Goal: Task Accomplishment & Management: Manage account settings

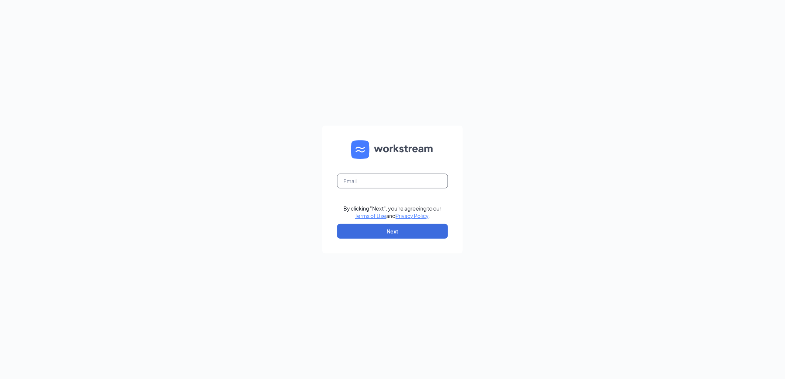
type input "paulhutter@culvers.com"
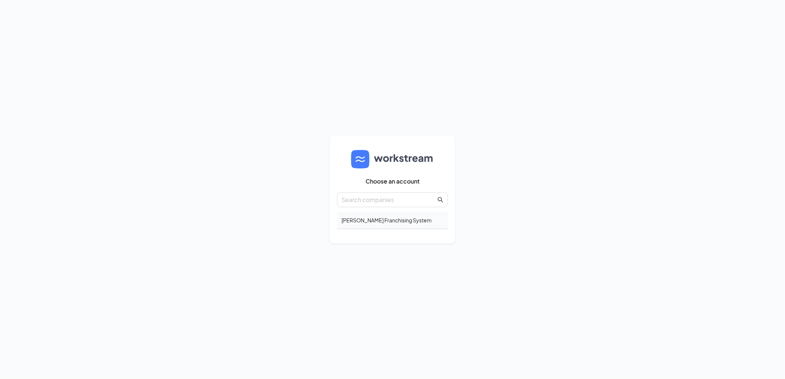
click at [383, 219] on div "Culver Franchising System" at bounding box center [392, 220] width 111 height 17
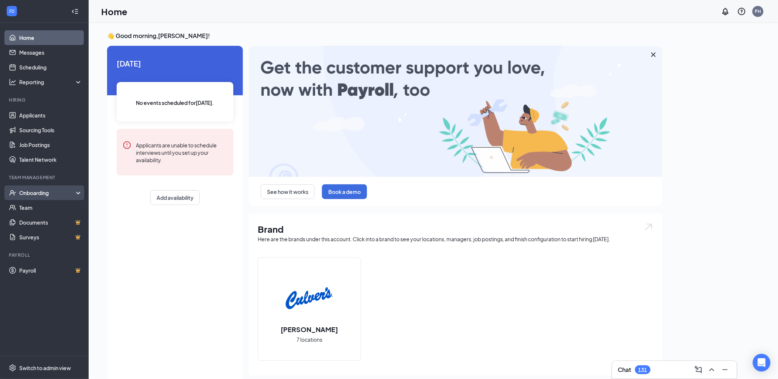
click at [26, 190] on div "Onboarding" at bounding box center [47, 192] width 57 height 7
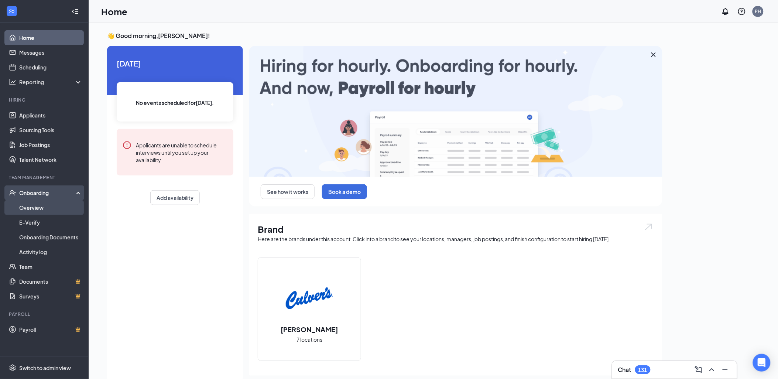
click at [36, 208] on link "Overview" at bounding box center [50, 207] width 63 height 15
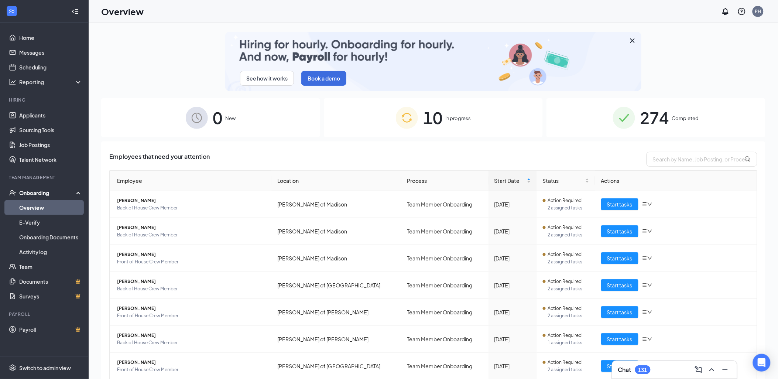
click at [659, 122] on span "274" at bounding box center [655, 117] width 29 height 25
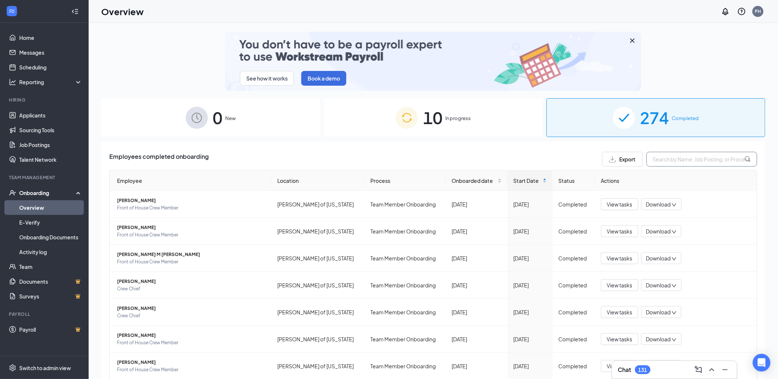
click at [660, 160] on input "text" at bounding box center [702, 159] width 111 height 15
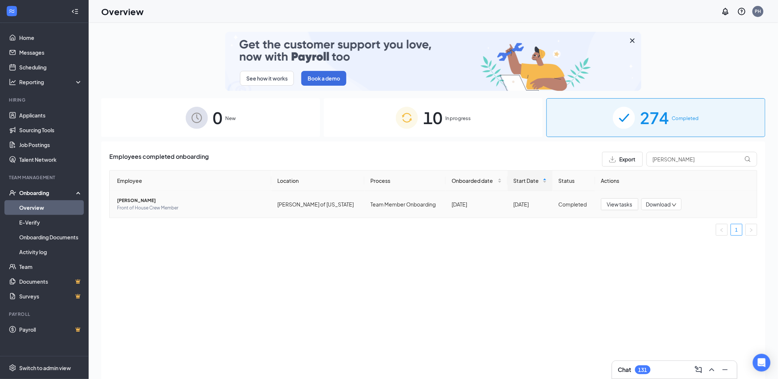
click at [143, 200] on span "[PERSON_NAME]" at bounding box center [191, 200] width 148 height 7
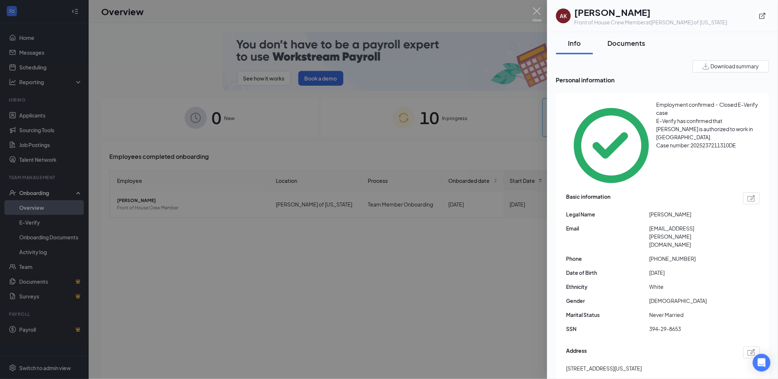
click at [626, 41] on div "Documents" at bounding box center [627, 42] width 38 height 9
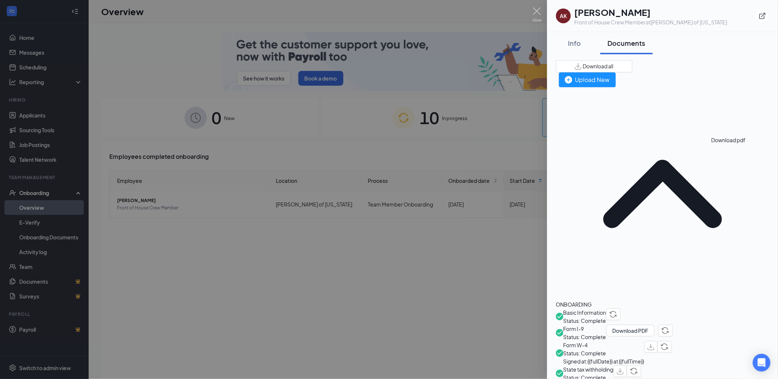
click at [655, 344] on img "button" at bounding box center [651, 347] width 7 height 6
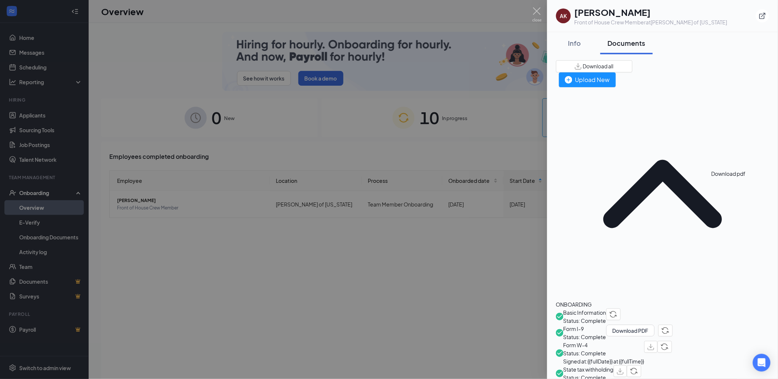
click at [624, 368] on img "button" at bounding box center [620, 371] width 7 height 6
click at [573, 72] on div "Download all Upload New" at bounding box center [662, 73] width 213 height 27
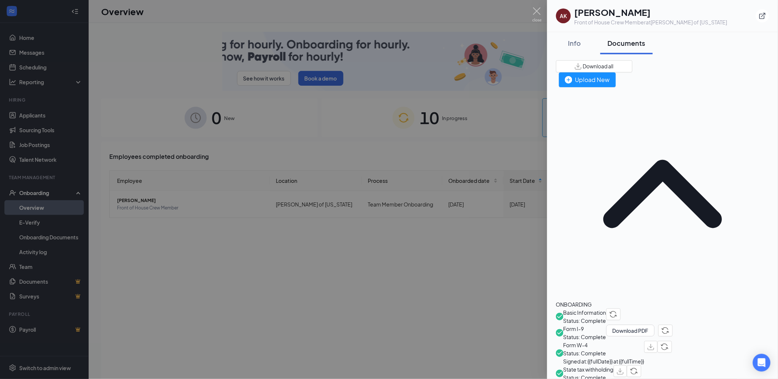
drag, startPoint x: 440, startPoint y: 256, endPoint x: 444, endPoint y: 258, distance: 3.8
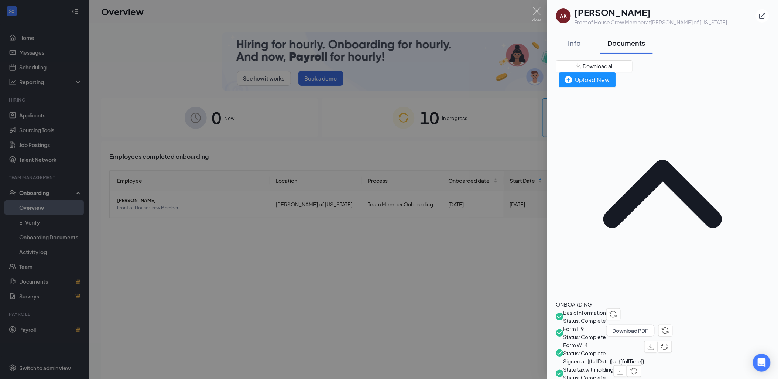
click at [441, 257] on div at bounding box center [389, 189] width 778 height 379
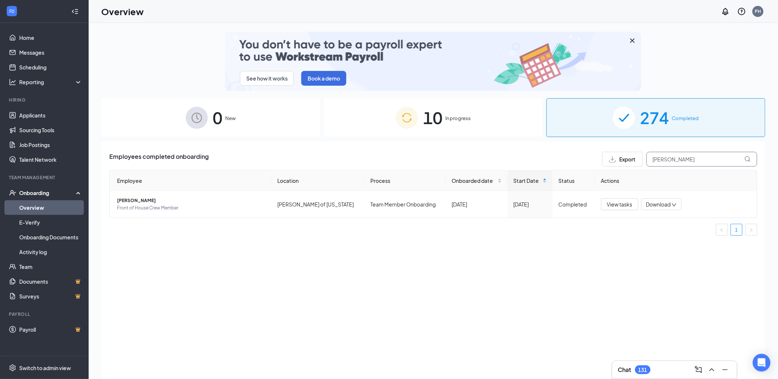
click at [682, 160] on input "[PERSON_NAME]" at bounding box center [702, 159] width 111 height 15
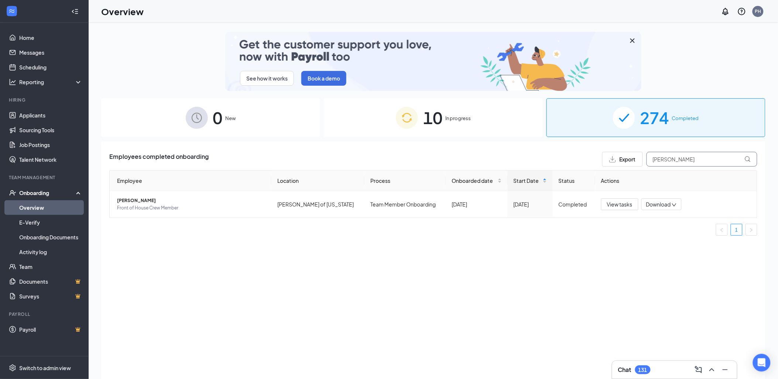
click at [682, 160] on input "[PERSON_NAME]" at bounding box center [702, 159] width 111 height 15
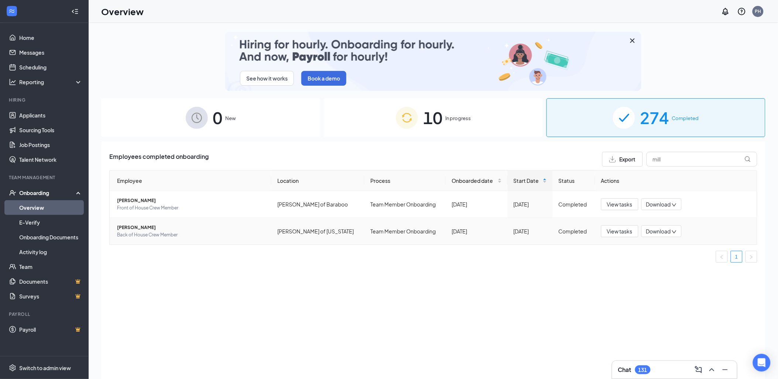
click at [120, 227] on span "[PERSON_NAME]" at bounding box center [191, 227] width 148 height 7
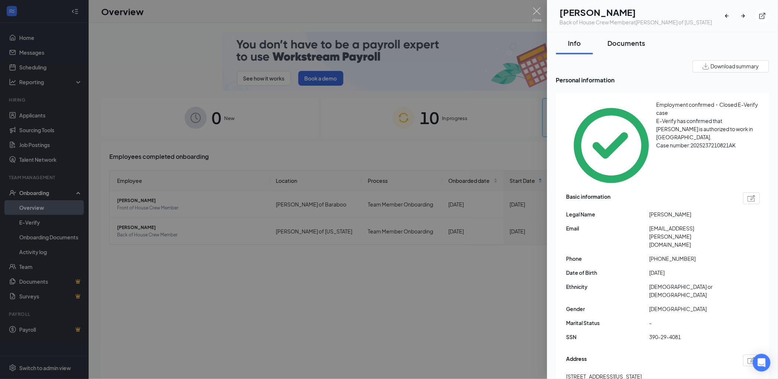
click at [633, 42] on div "Documents" at bounding box center [627, 42] width 38 height 9
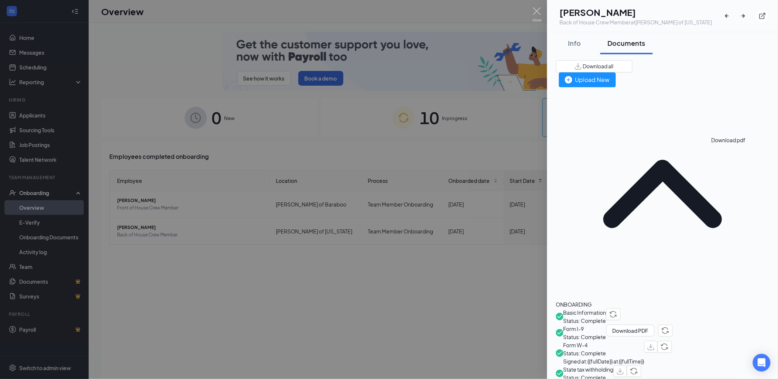
click at [655, 344] on img "button" at bounding box center [651, 347] width 7 height 6
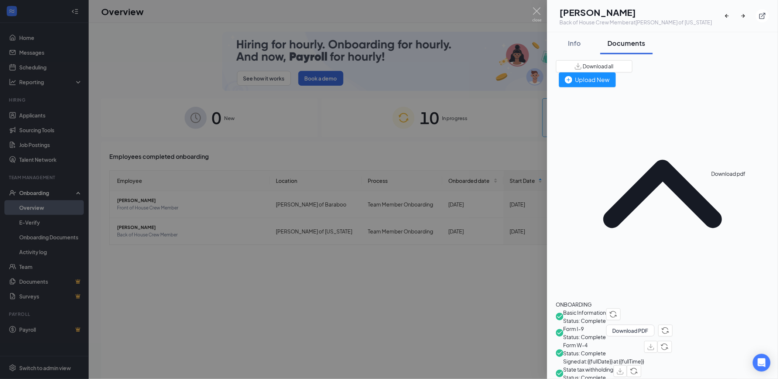
click at [624, 368] on img "button" at bounding box center [620, 371] width 7 height 6
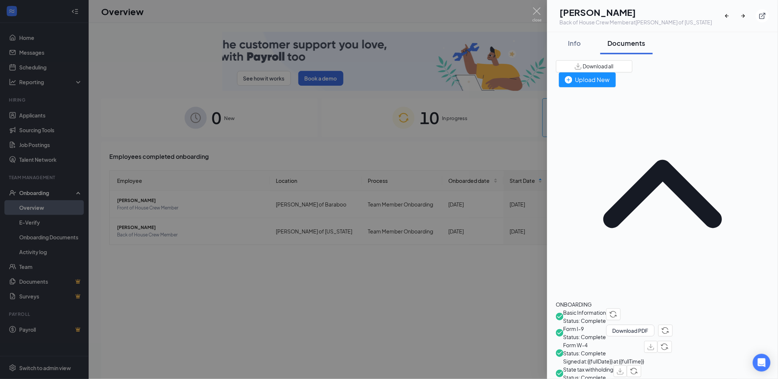
click at [559, 61] on div "Download all Upload New" at bounding box center [662, 73] width 213 height 27
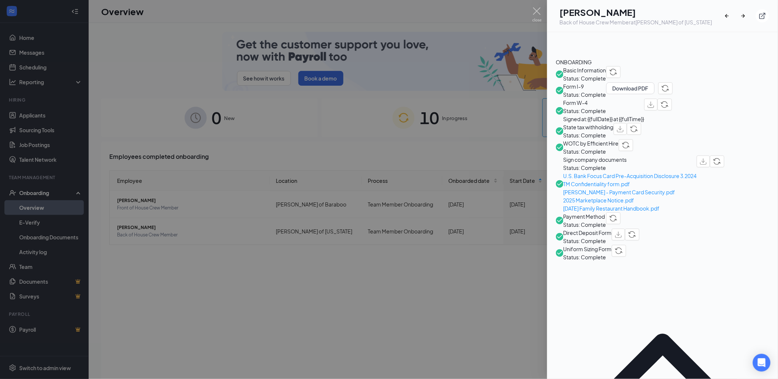
scroll to position [246, 0]
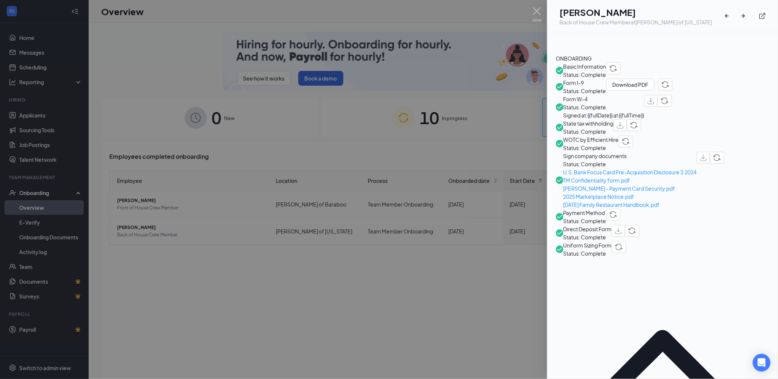
click at [359, 305] on div at bounding box center [389, 189] width 778 height 379
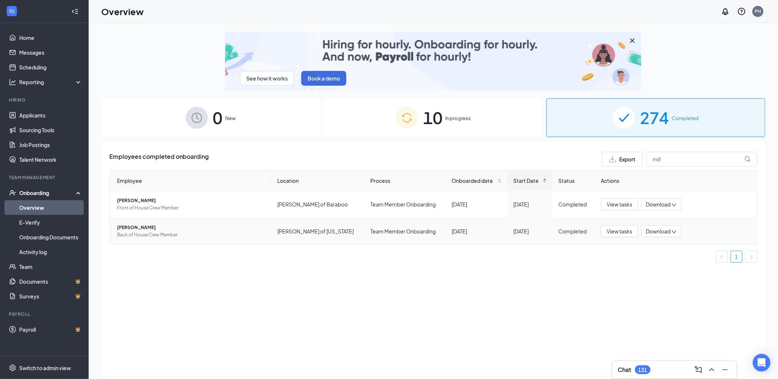
click at [137, 227] on span "[PERSON_NAME]" at bounding box center [191, 227] width 148 height 7
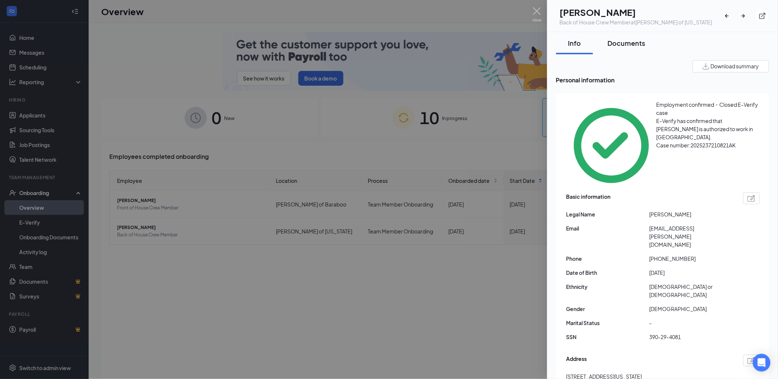
click at [625, 41] on div "Documents" at bounding box center [627, 42] width 38 height 9
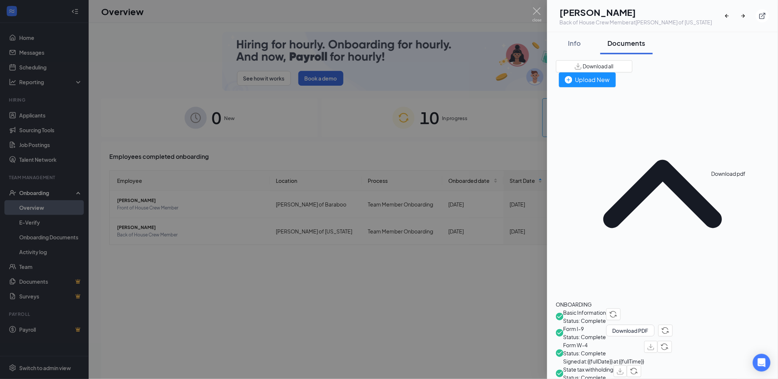
click at [624, 368] on img "button" at bounding box center [620, 371] width 7 height 6
click at [464, 270] on div at bounding box center [389, 189] width 778 height 379
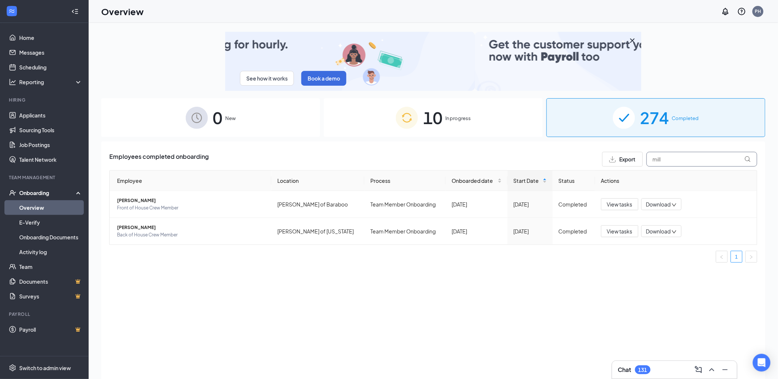
click at [691, 160] on input "mill" at bounding box center [702, 159] width 111 height 15
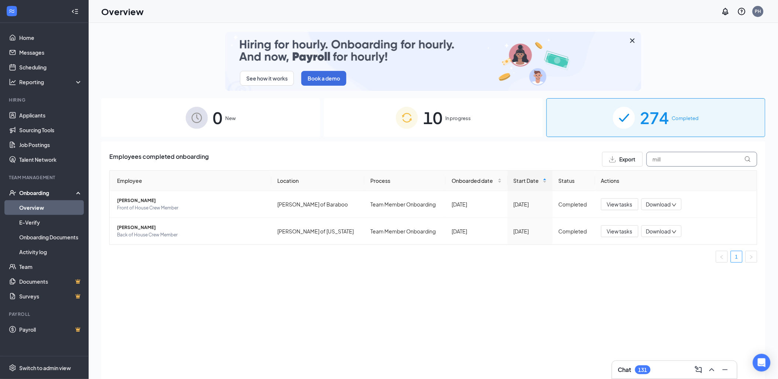
click at [691, 160] on input "mill" at bounding box center [702, 159] width 111 height 15
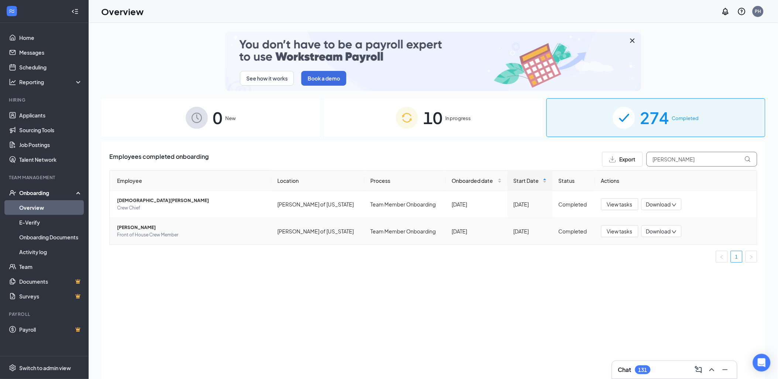
type input "[PERSON_NAME]"
click at [133, 228] on span "[PERSON_NAME]" at bounding box center [191, 227] width 148 height 7
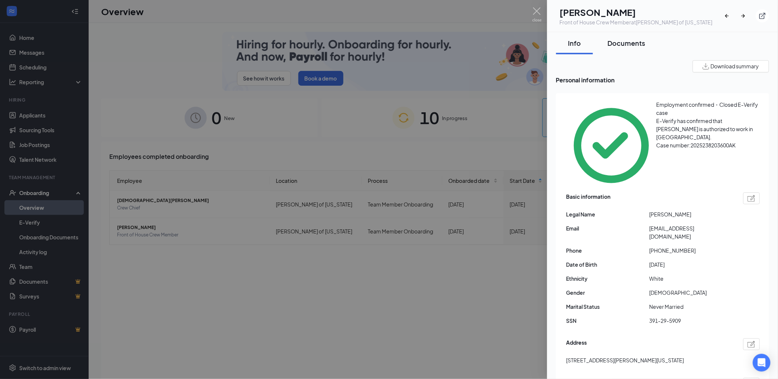
click at [621, 43] on div "Documents" at bounding box center [627, 42] width 38 height 9
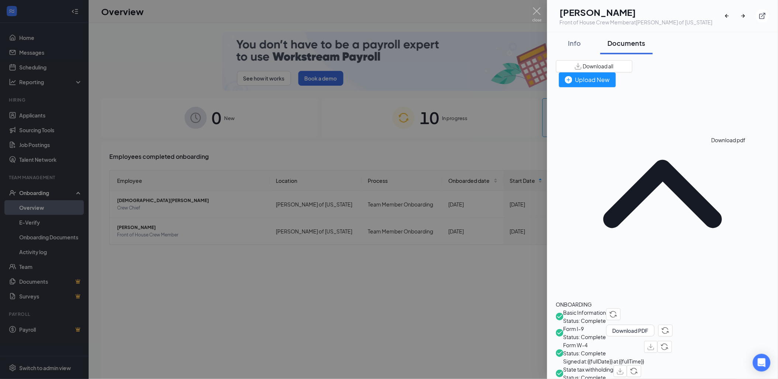
click at [655, 344] on img "button" at bounding box center [651, 347] width 7 height 6
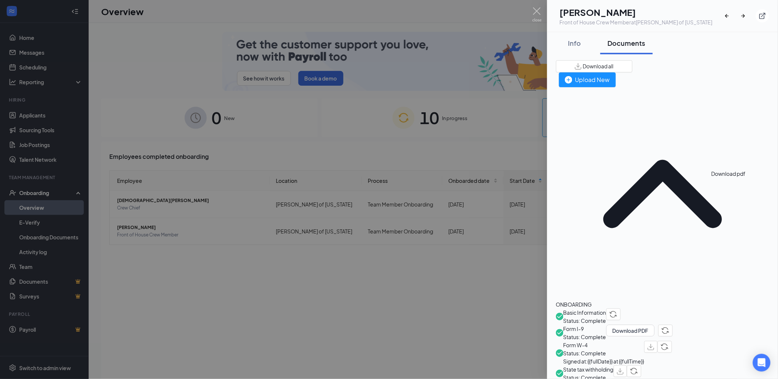
click at [624, 368] on img "button" at bounding box center [620, 371] width 7 height 6
click at [452, 322] on div at bounding box center [389, 189] width 778 height 379
